Goal: Find specific page/section: Find specific page/section

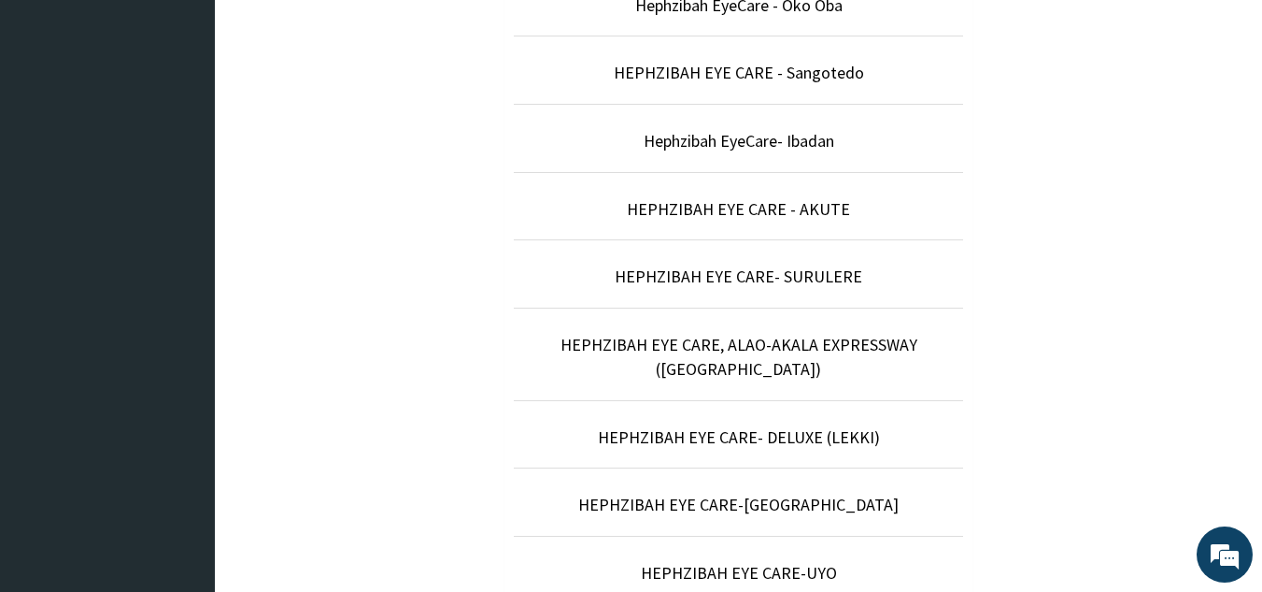
scroll to position [592, 0]
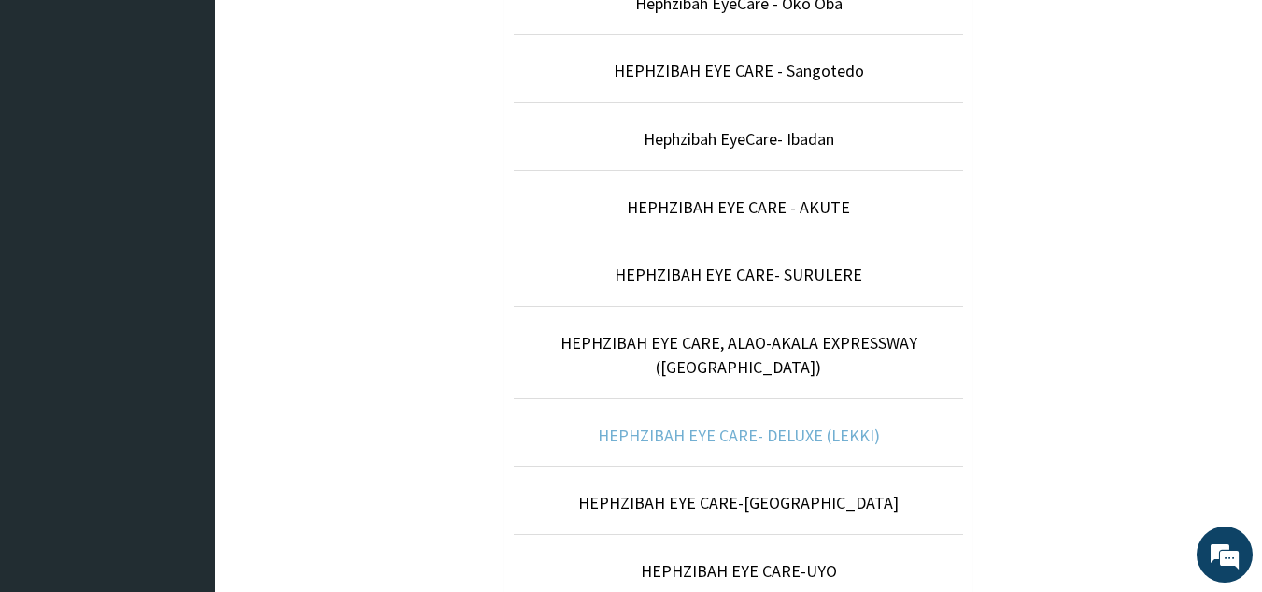
click at [820, 424] on link "HEPHZIBAH EYE CARE- DELUXE (LEKKI)" at bounding box center [739, 434] width 282 height 21
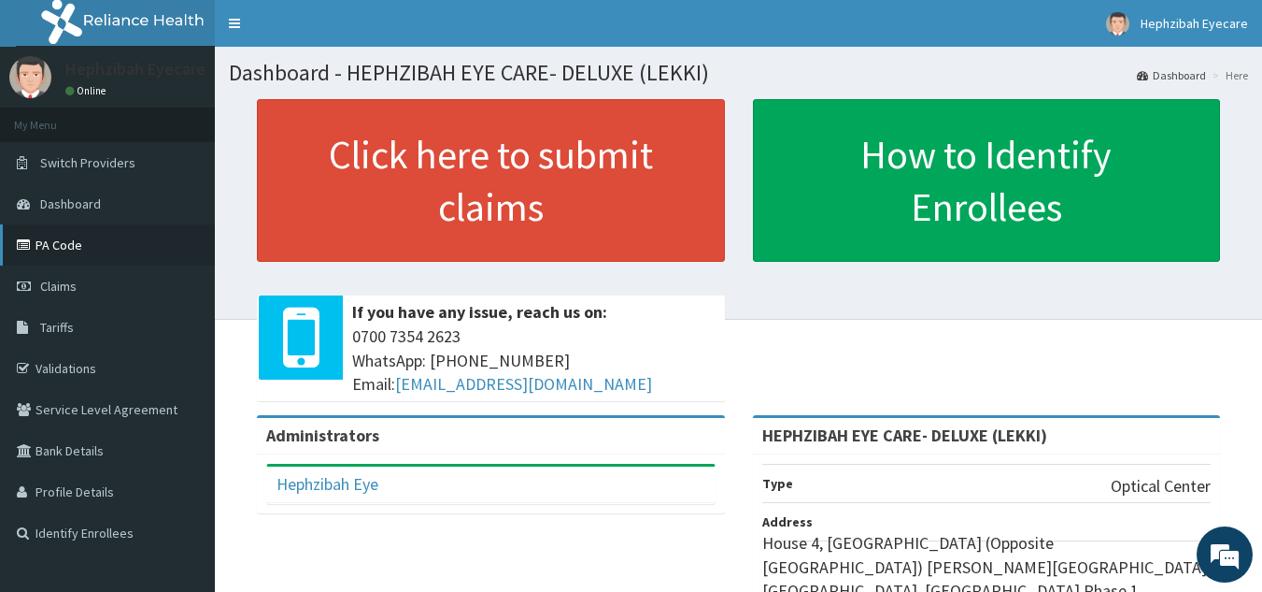
click at [95, 250] on link "PA Code" at bounding box center [107, 244] width 215 height 41
